Goal: Navigation & Orientation: Find specific page/section

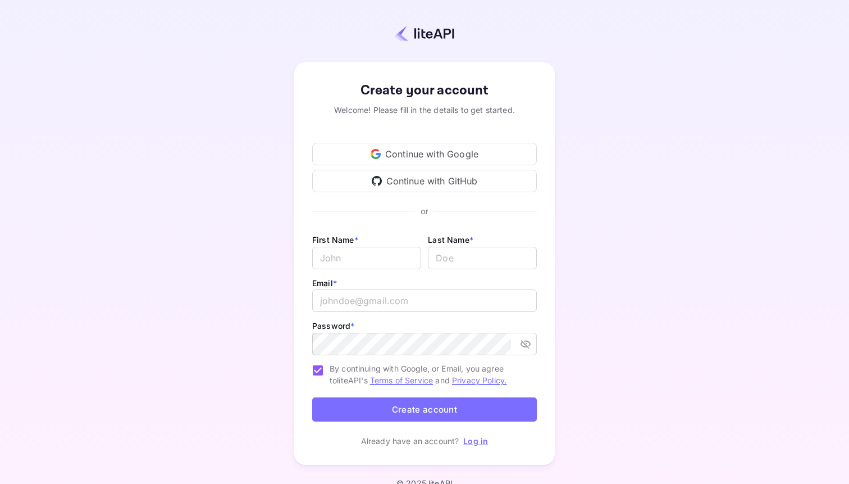
click at [432, 146] on div "Continue with Google" at bounding box center [424, 154] width 225 height 22
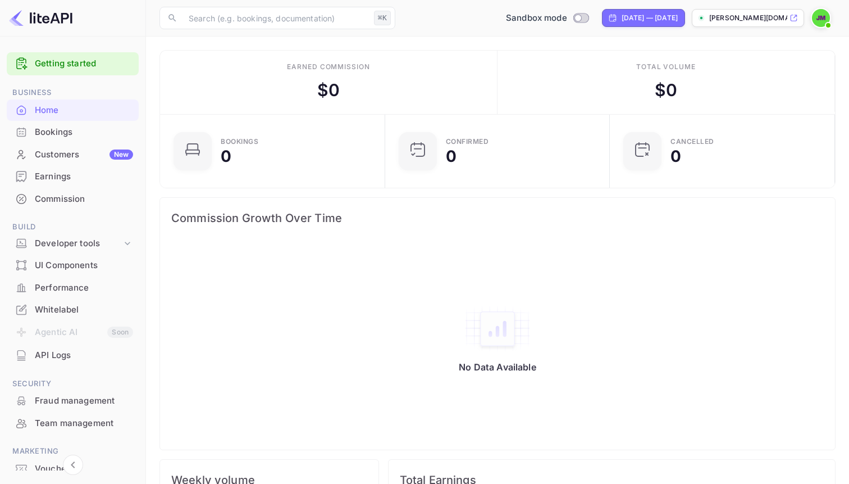
click at [62, 132] on div "Bookings" at bounding box center [84, 132] width 98 height 13
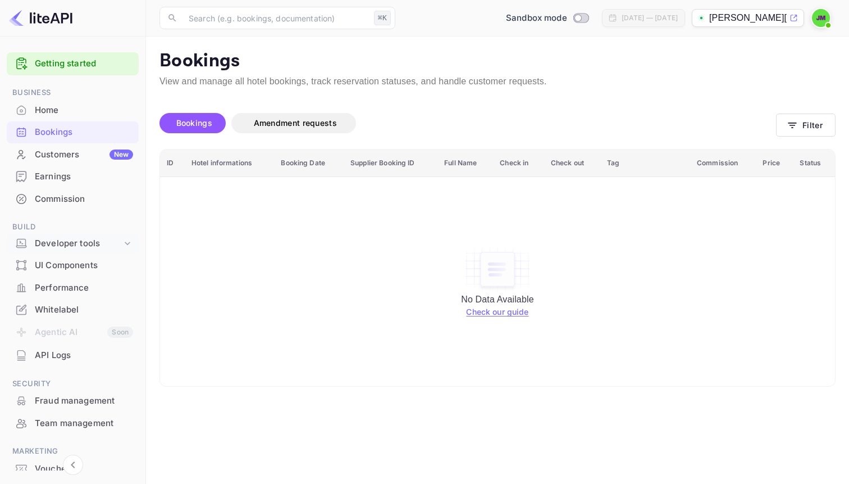
click at [68, 237] on div "Developer tools" at bounding box center [73, 244] width 132 height 20
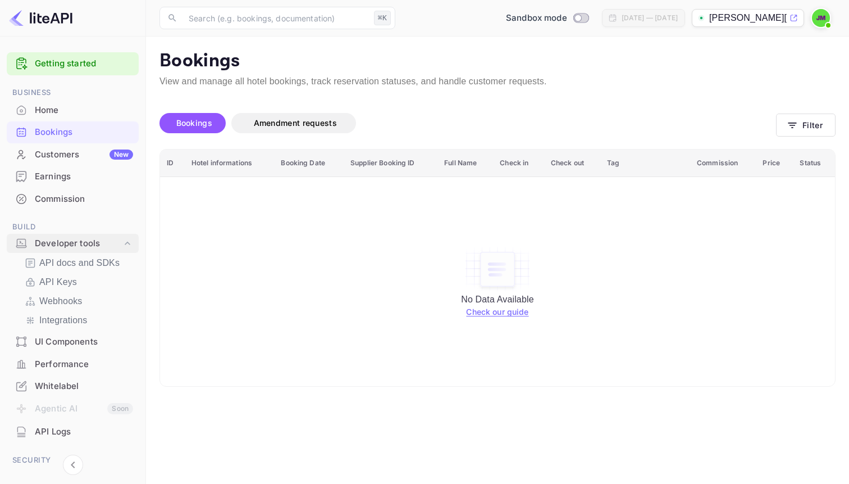
click at [75, 236] on div "Developer tools" at bounding box center [73, 244] width 132 height 20
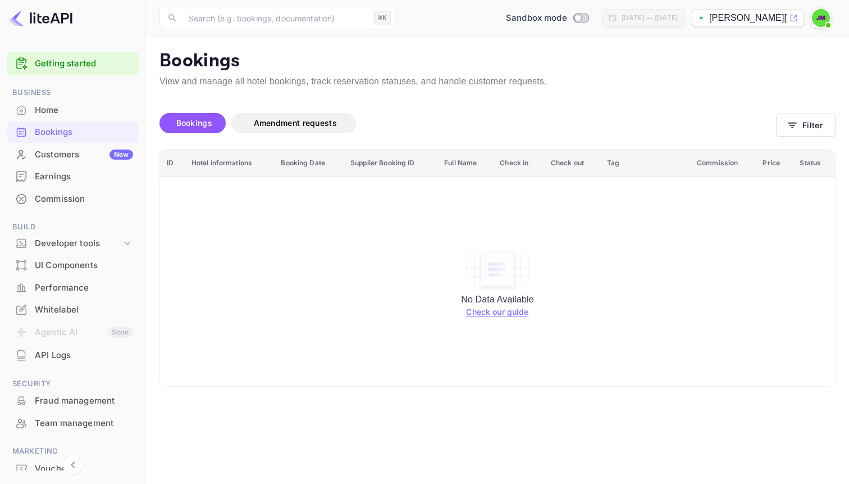
click at [63, 258] on div "UI Components" at bounding box center [73, 265] width 132 height 22
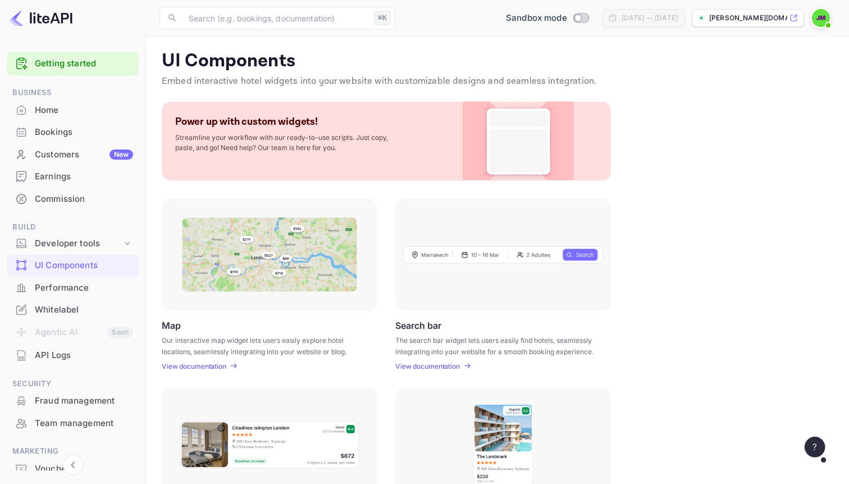
click at [85, 307] on div "Whitelabel" at bounding box center [84, 309] width 98 height 13
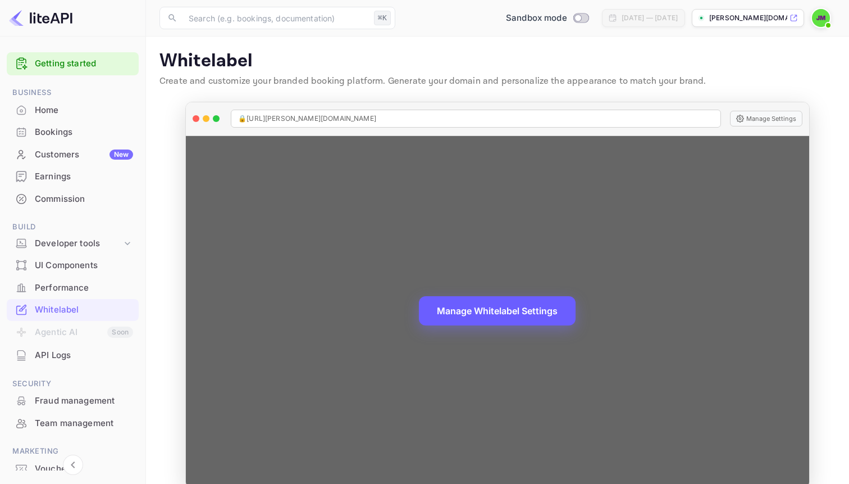
click at [467, 300] on button "Manage Whitelabel Settings" at bounding box center [497, 310] width 157 height 29
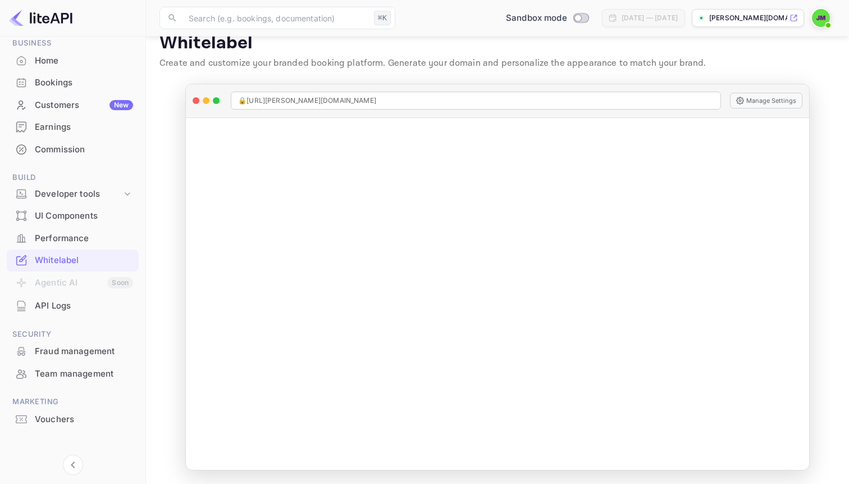
scroll to position [58, 0]
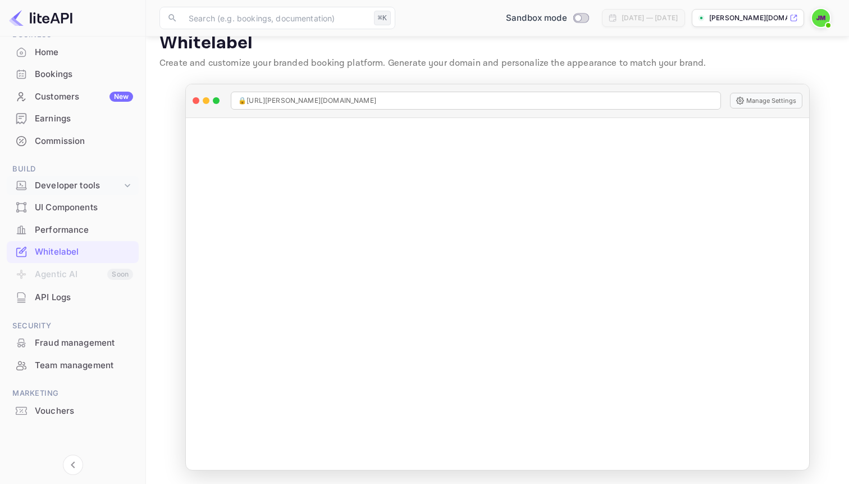
click at [66, 185] on div "Developer tools" at bounding box center [78, 185] width 87 height 13
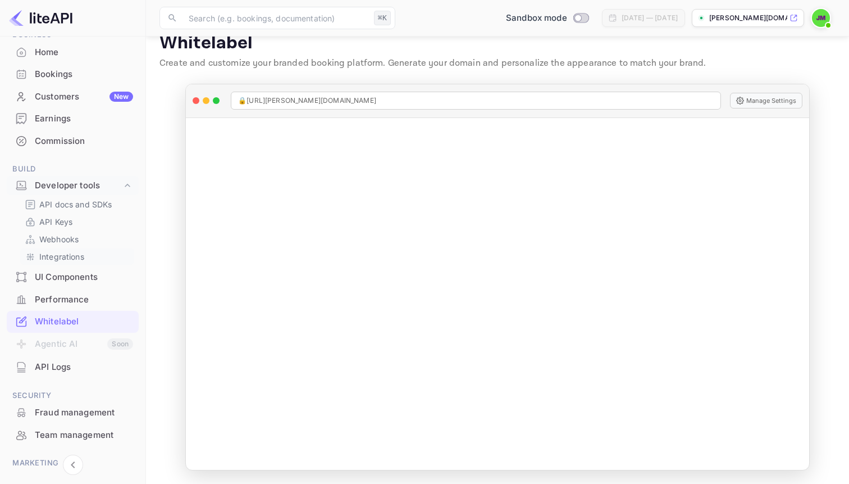
click at [66, 257] on p "Integrations" at bounding box center [61, 257] width 45 height 12
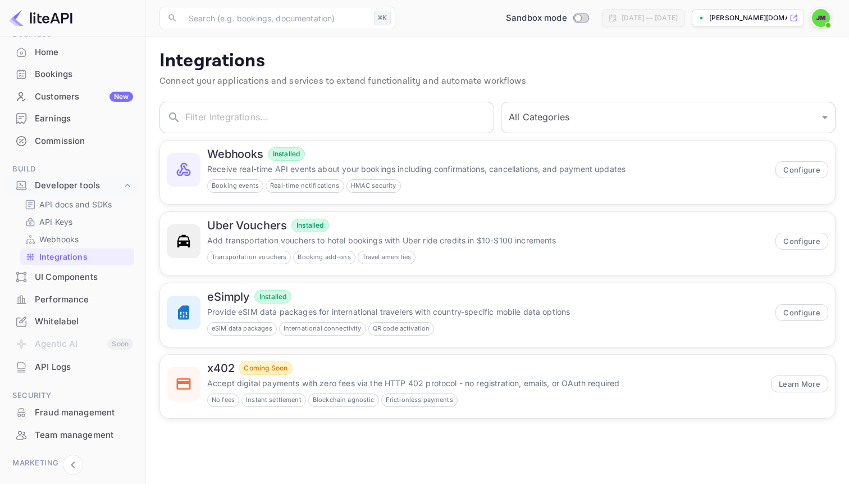
click at [69, 279] on div "UI Components" at bounding box center [84, 277] width 98 height 13
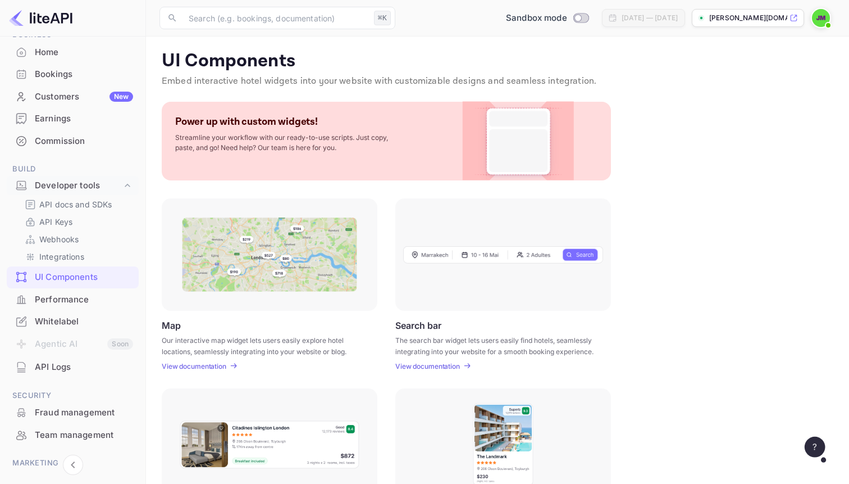
click at [53, 120] on div "Earnings" at bounding box center [84, 118] width 98 height 13
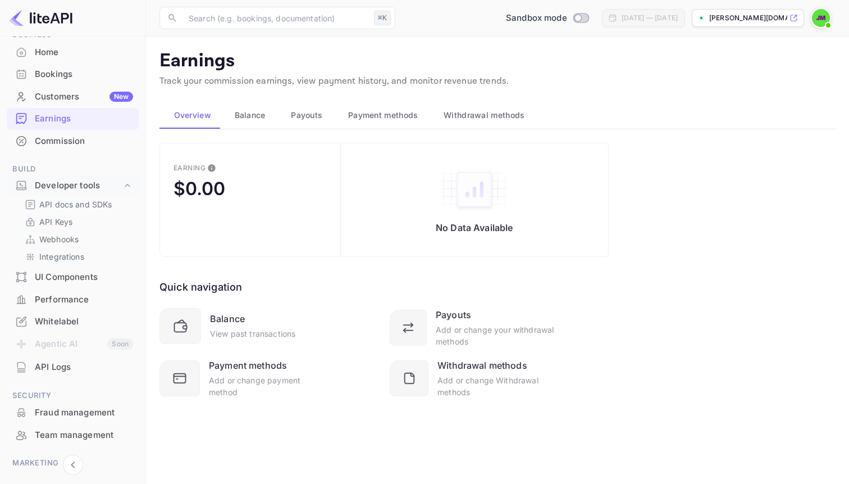
click at [257, 124] on button "Balance" at bounding box center [248, 115] width 57 height 27
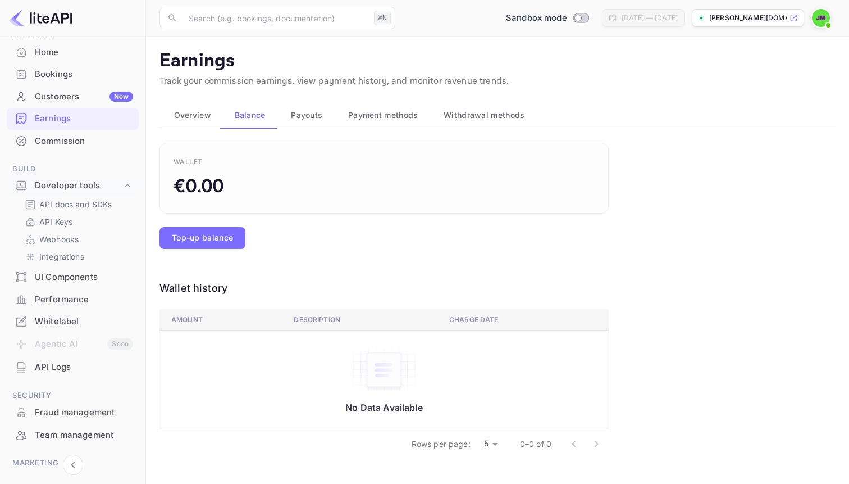
click at [309, 115] on span "Payouts" at bounding box center [306, 114] width 31 height 13
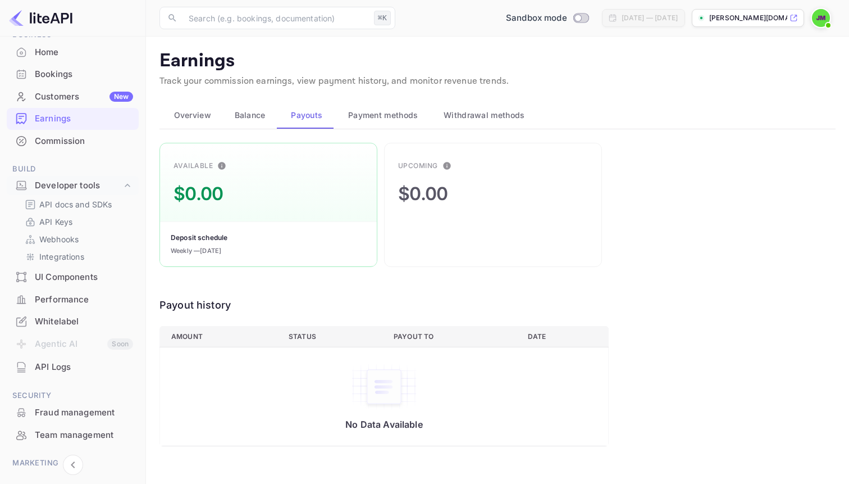
click at [392, 113] on span "Payment methods" at bounding box center [383, 114] width 70 height 13
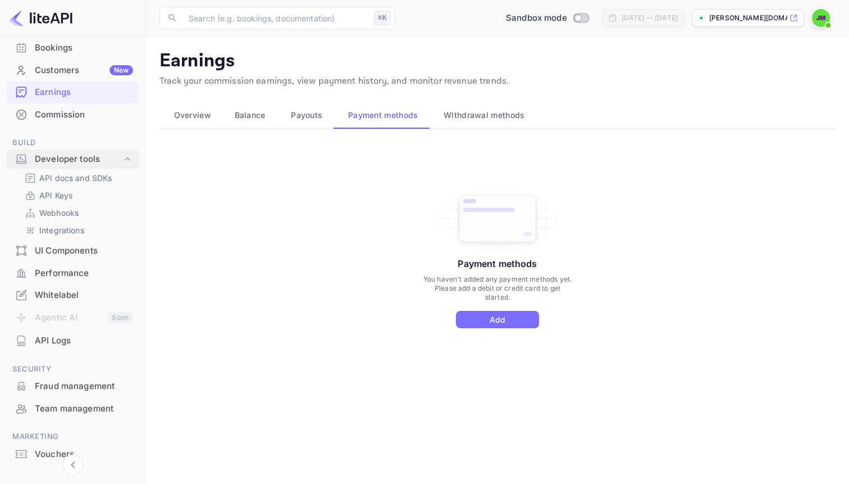
scroll to position [128, 0]
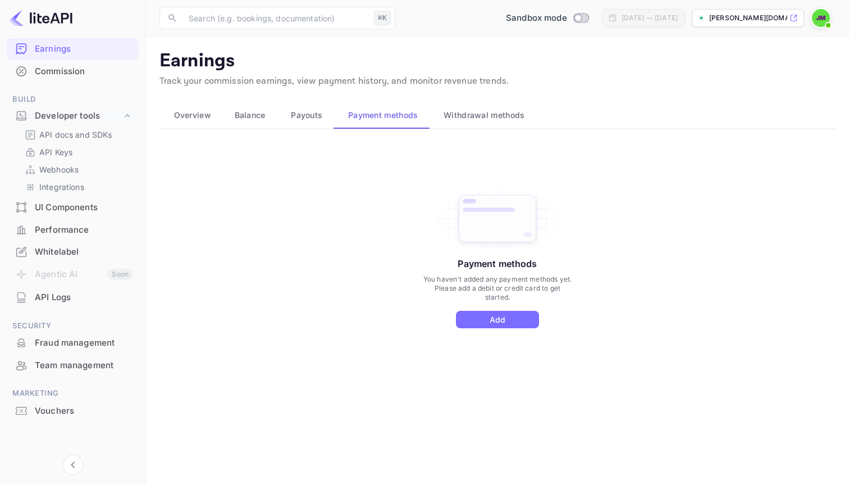
click at [75, 343] on div "Fraud management" at bounding box center [84, 342] width 98 height 13
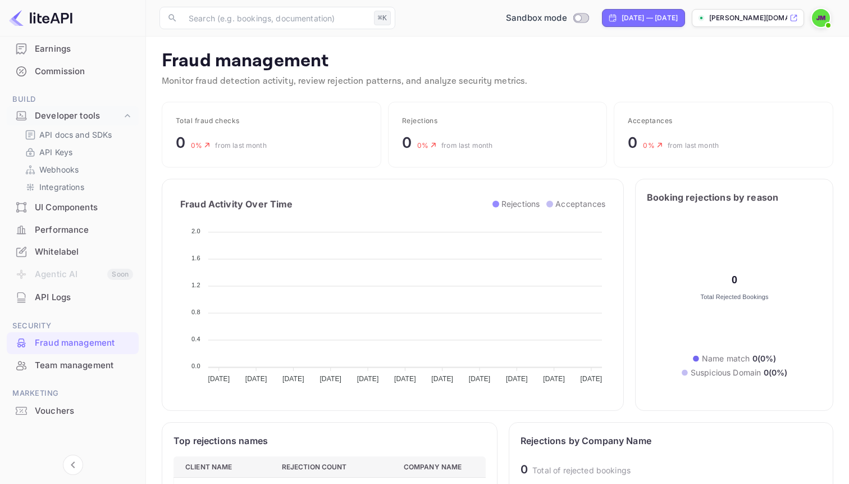
scroll to position [231, 301]
click at [63, 152] on p "API Keys" at bounding box center [55, 152] width 33 height 12
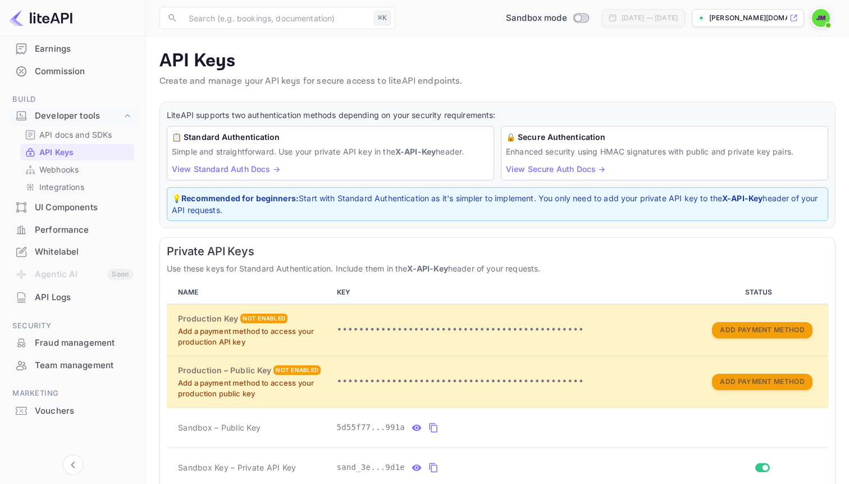
click at [73, 74] on div "Commission" at bounding box center [84, 71] width 98 height 13
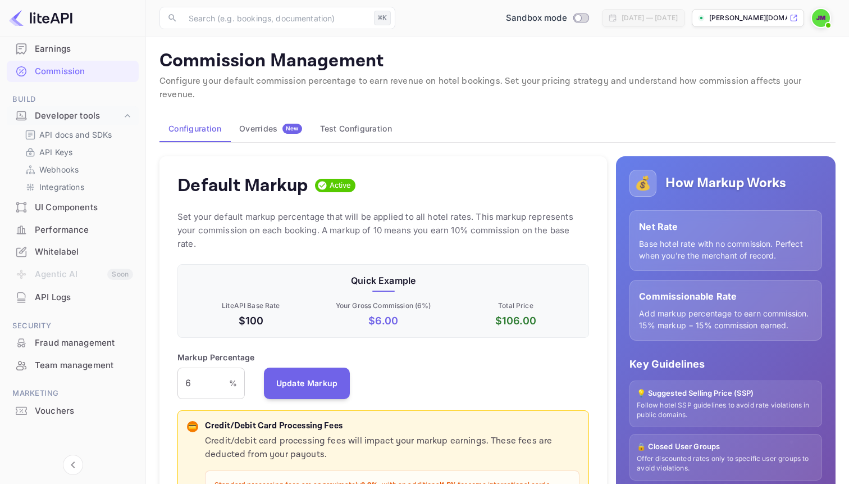
scroll to position [199, 412]
click at [63, 44] on div "Earnings" at bounding box center [84, 49] width 98 height 13
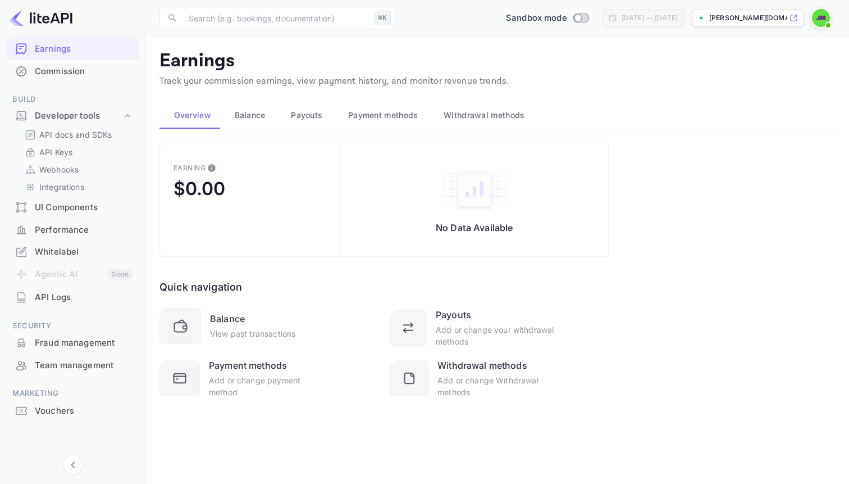
click at [71, 72] on div "Commission" at bounding box center [84, 71] width 98 height 13
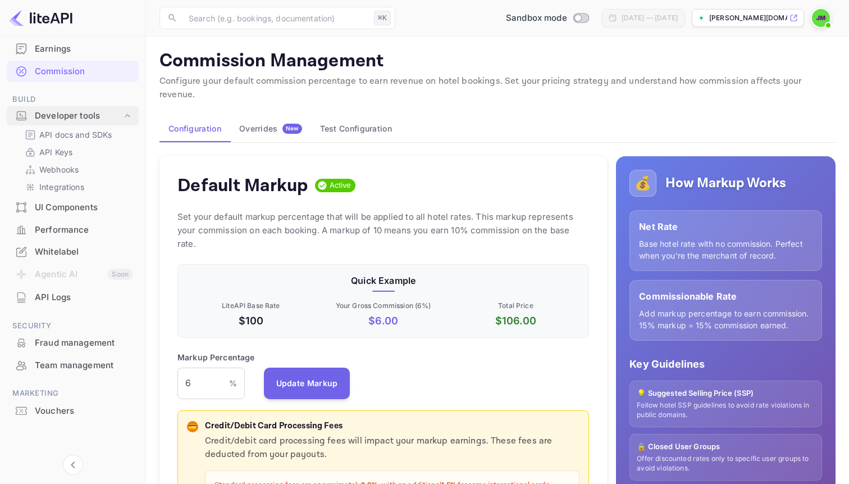
scroll to position [199, 412]
click at [242, 122] on button "Overrides New" at bounding box center [270, 128] width 81 height 27
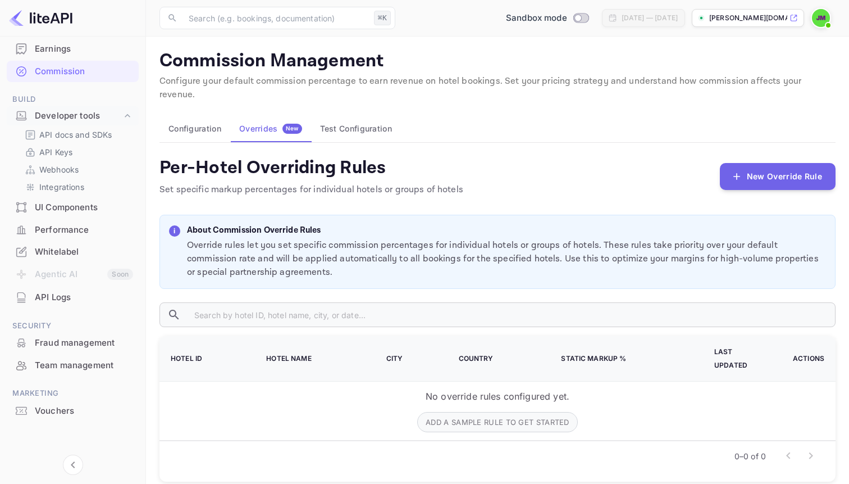
click at [345, 122] on button "Test Configuration" at bounding box center [356, 128] width 90 height 27
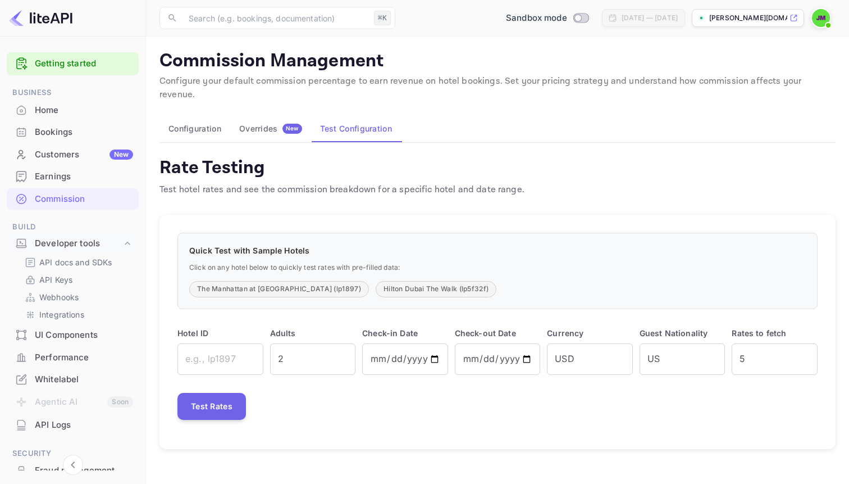
click at [54, 104] on div "Home" at bounding box center [84, 110] width 98 height 13
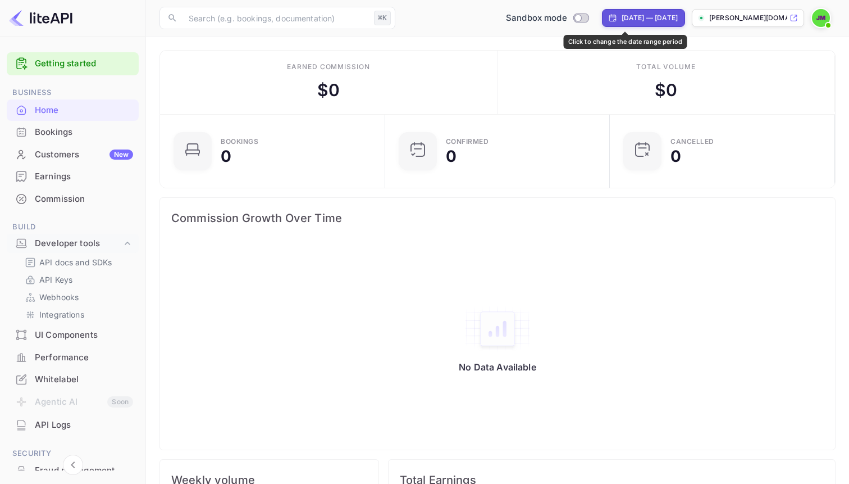
click at [622, 21] on div "[DATE] — [DATE]" at bounding box center [650, 18] width 56 height 10
select select "6"
select select "2025"
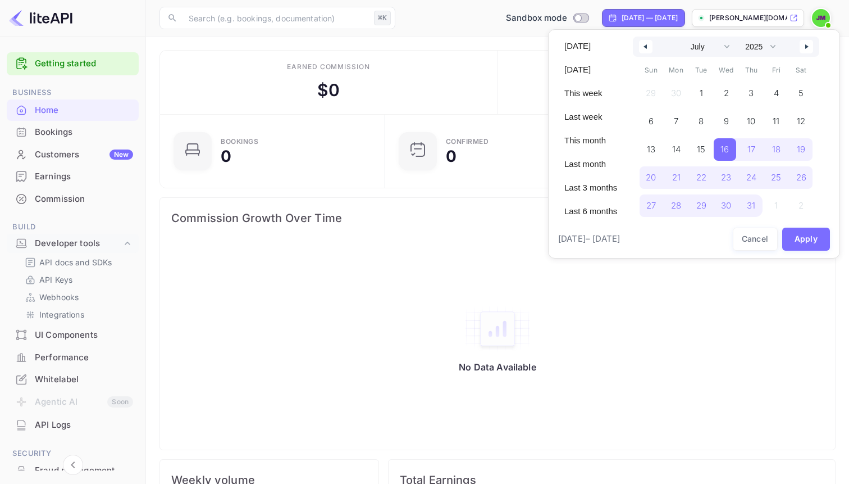
click at [451, 110] on div at bounding box center [424, 242] width 849 height 484
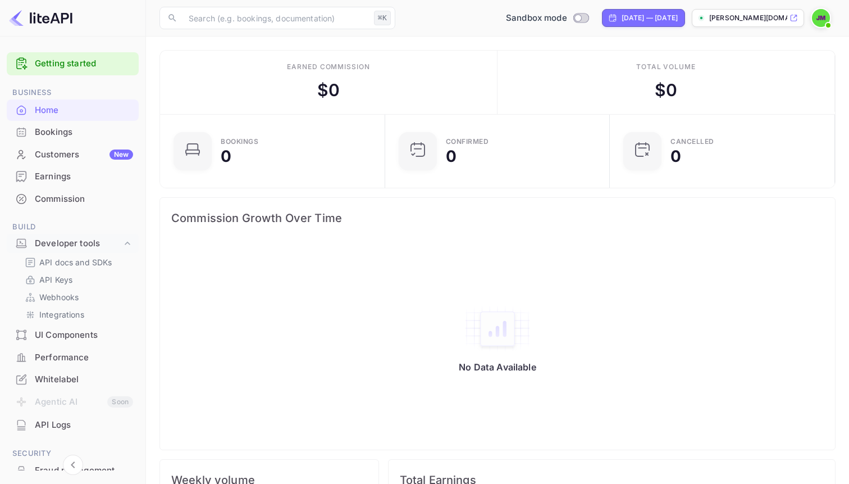
click at [489, 37] on header "​ ⌘K ​ Sandbox mode Jul 16, 2025 — Aug 15, 2025 johanna-mitra-sdym1.nu..." at bounding box center [497, 18] width 703 height 37
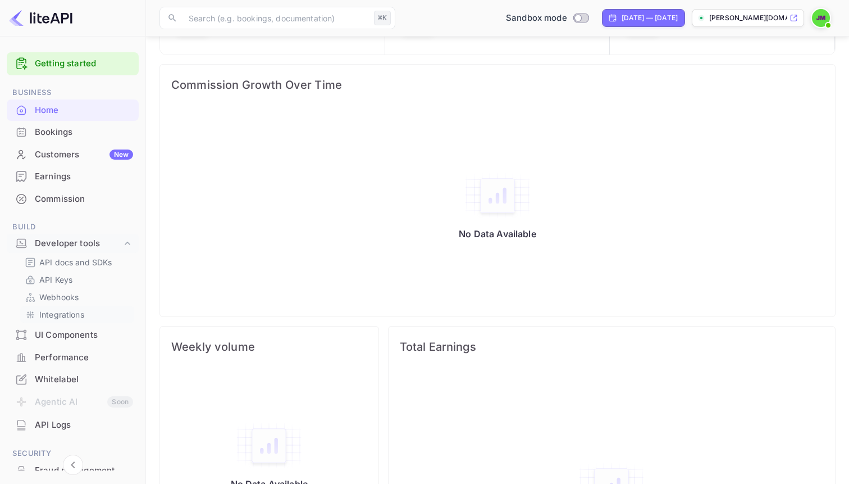
click at [67, 315] on p "Integrations" at bounding box center [61, 314] width 45 height 12
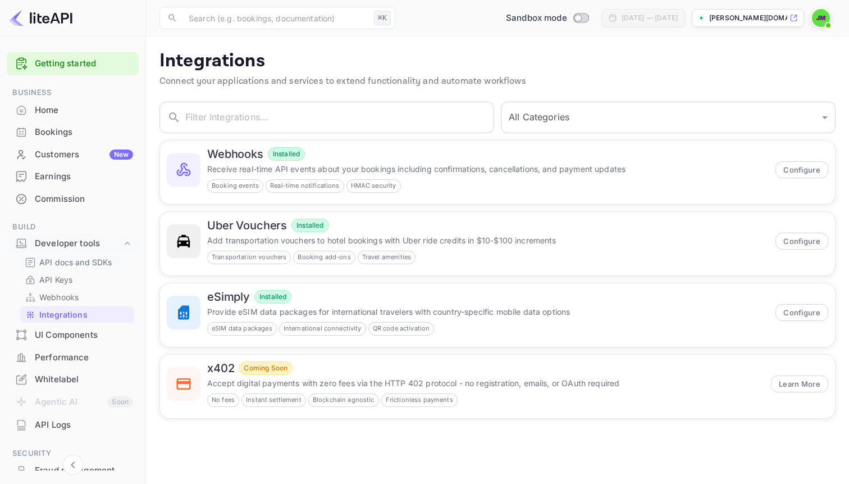
click at [65, 262] on p "API docs and SDKs" at bounding box center [75, 262] width 73 height 12
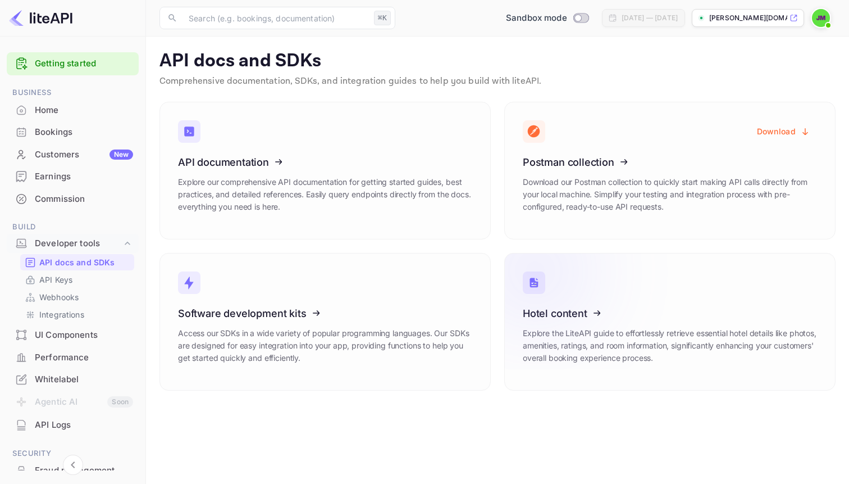
click at [602, 326] on icon at bounding box center [592, 311] width 175 height 116
click at [821, 22] on img at bounding box center [821, 18] width 18 height 18
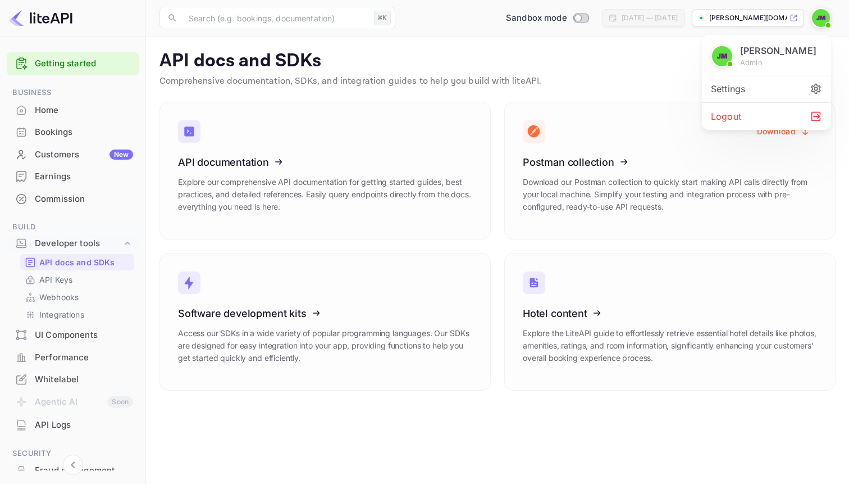
click at [743, 112] on div "Logout" at bounding box center [766, 116] width 129 height 27
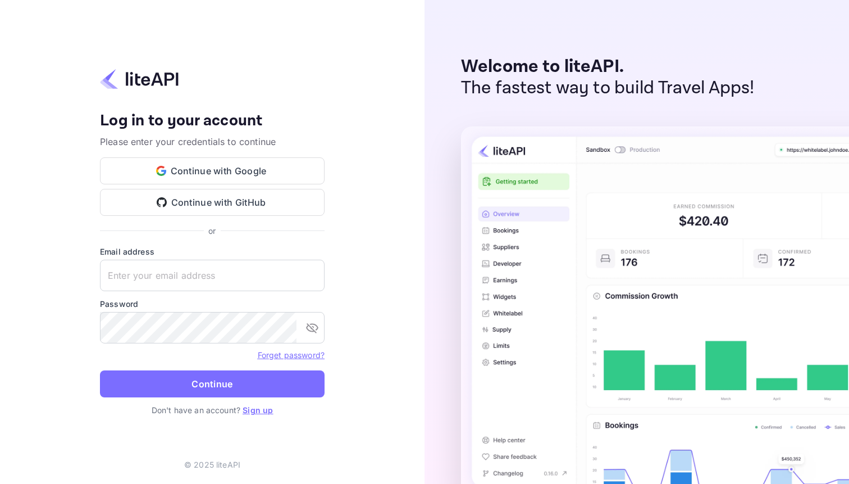
click at [141, 75] on img at bounding box center [139, 79] width 79 height 22
click at [252, 2] on div "Your account has been created successfully, a confirmation link has been sent t…" at bounding box center [212, 242] width 425 height 484
click at [158, 83] on img at bounding box center [139, 79] width 79 height 22
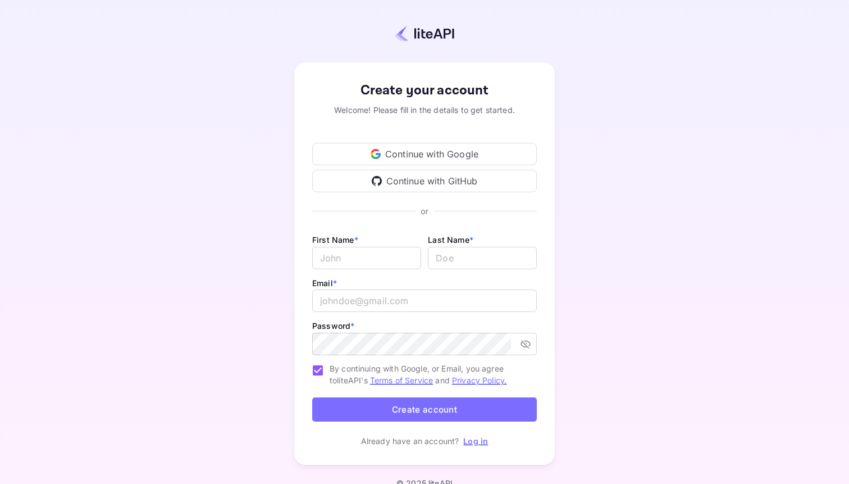
click at [375, 158] on icon at bounding box center [375, 157] width 8 height 4
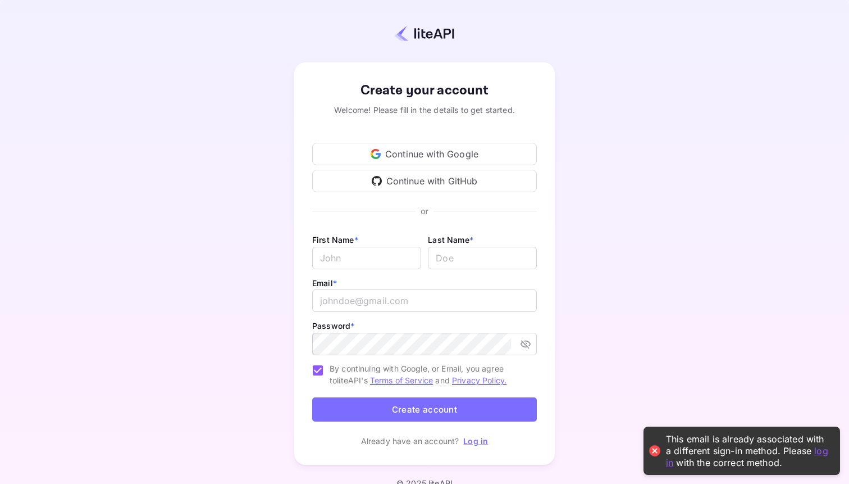
click at [375, 158] on icon at bounding box center [375, 157] width 8 height 4
click at [483, 443] on link "Log in" at bounding box center [475, 441] width 25 height 10
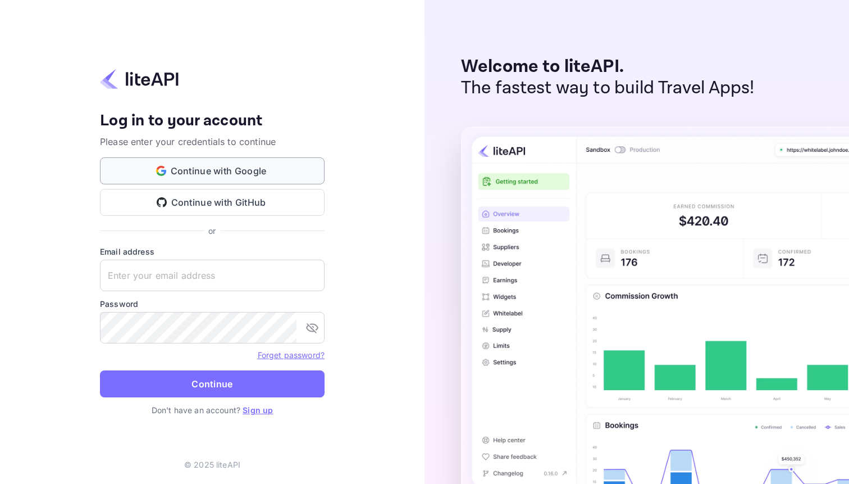
click at [310, 171] on button "Continue with Google" at bounding box center [212, 170] width 225 height 27
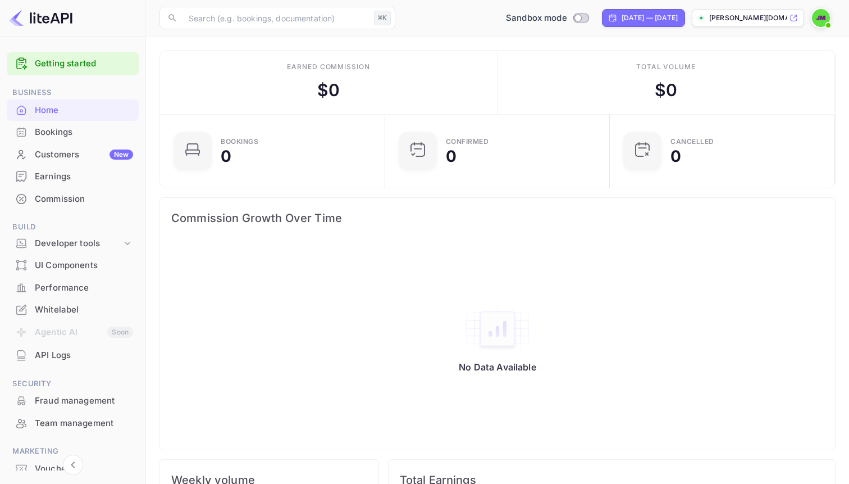
click at [94, 265] on div "UI Components" at bounding box center [84, 265] width 98 height 13
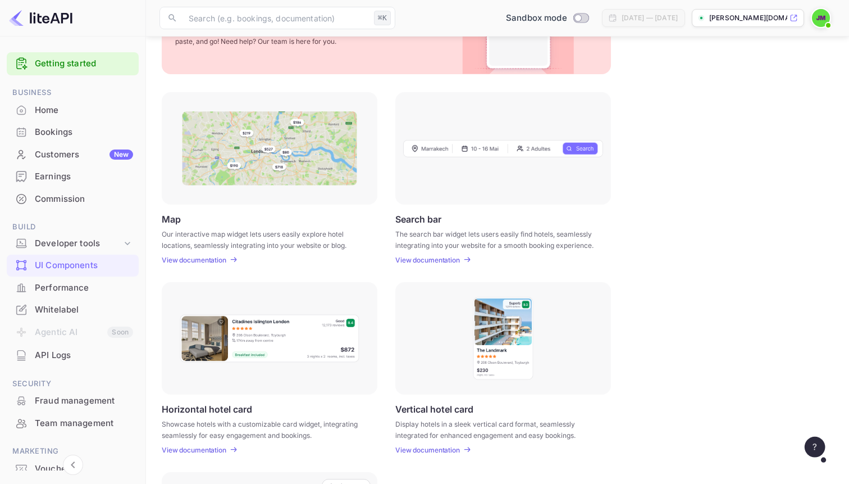
scroll to position [87, 0]
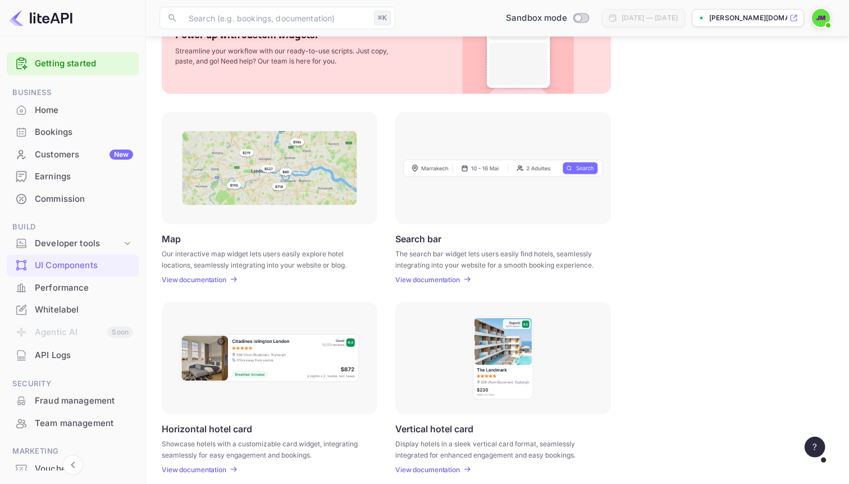
click at [440, 173] on img at bounding box center [503, 168] width 200 height 18
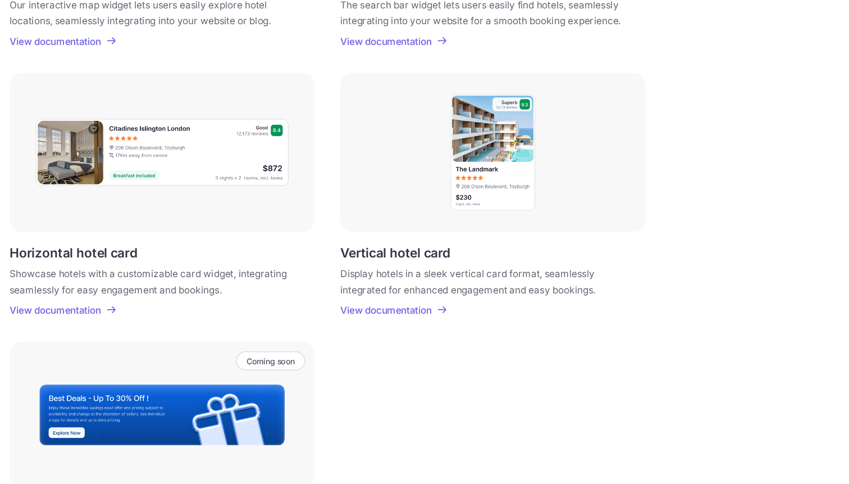
scroll to position [272, 0]
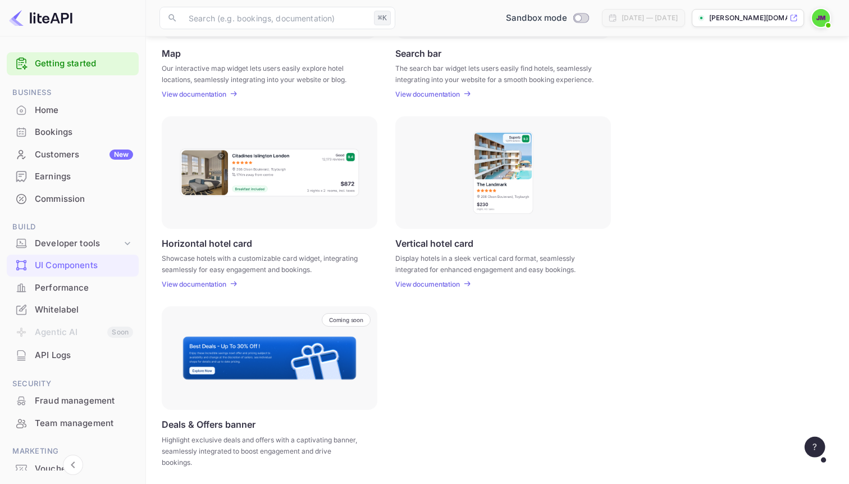
click at [279, 183] on img at bounding box center [269, 172] width 181 height 49
click at [211, 285] on p "View documentation" at bounding box center [194, 284] width 65 height 8
